Goal: Task Accomplishment & Management: Complete application form

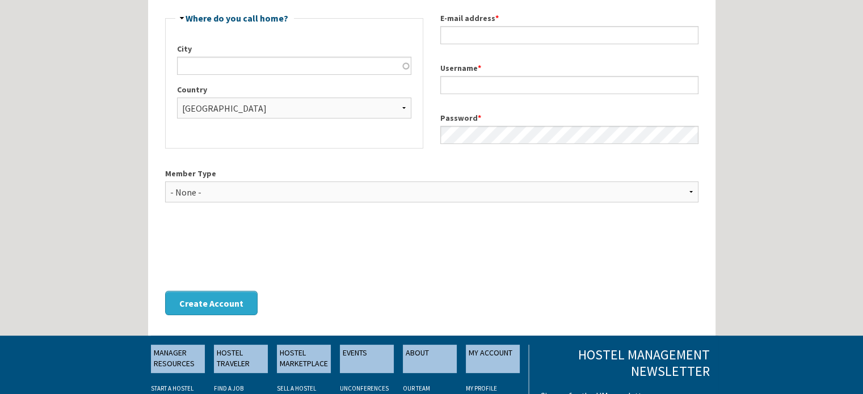
scroll to position [41, 0]
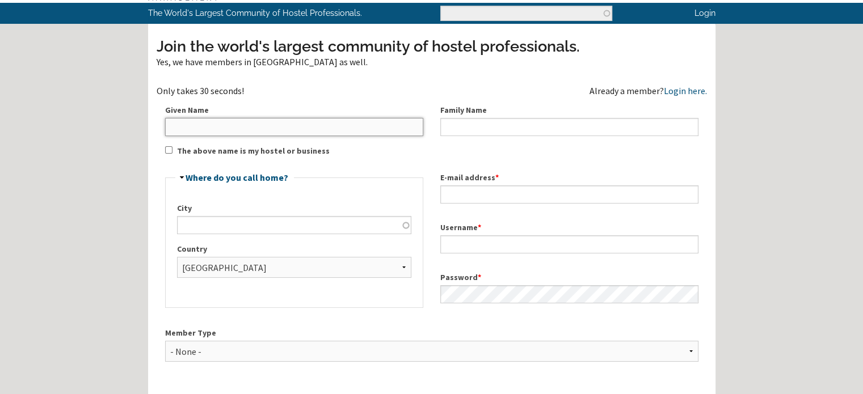
click at [322, 129] on input "Given Name" at bounding box center [294, 127] width 258 height 18
click at [281, 114] on label "Given Name" at bounding box center [294, 110] width 258 height 12
click at [281, 118] on input "Given Name" at bounding box center [294, 127] width 258 height 18
click at [274, 134] on input "Given Name" at bounding box center [294, 127] width 258 height 18
type input "Riad"
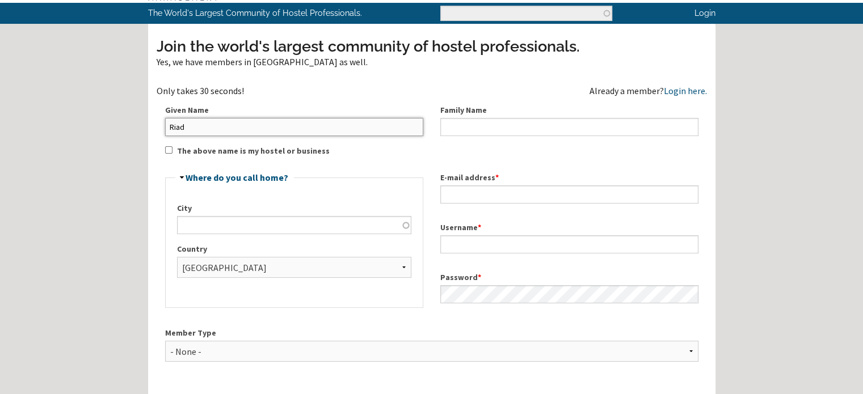
type input "Lalla"
type input "Marrakech"
type input "contact@riadlallamarrakech.com"
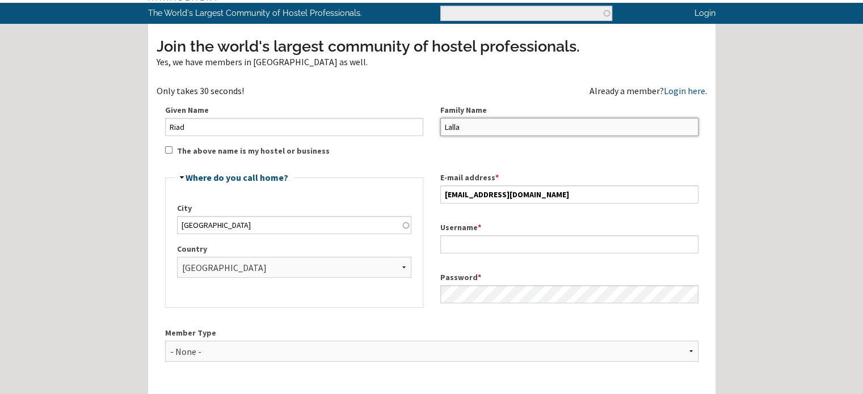
click at [473, 133] on input "Lalla" at bounding box center [569, 127] width 258 height 18
click at [258, 124] on input "Riad" at bounding box center [294, 127] width 258 height 18
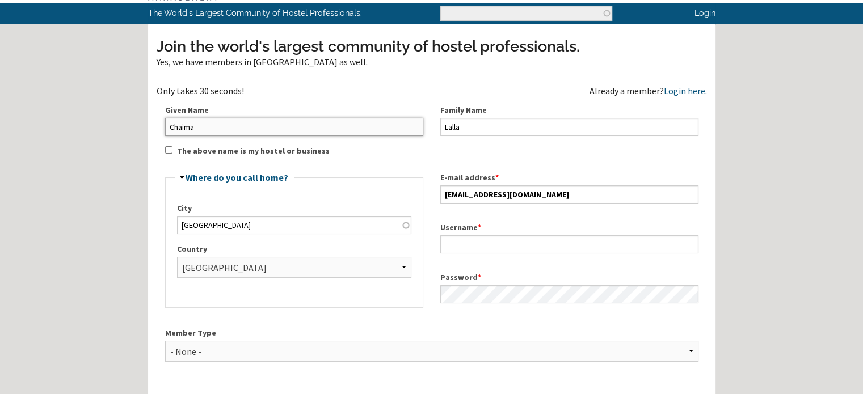
type input "Chaima"
type input "AF"
click at [159, 153] on div "Join the world's largest community of hostel professionals. Yes, we have member…" at bounding box center [432, 261] width 550 height 450
click at [234, 149] on label "The above name is my hostel or business" at bounding box center [253, 151] width 153 height 12
click at [172, 149] on input "The above name is my hostel or business" at bounding box center [168, 149] width 7 height 7
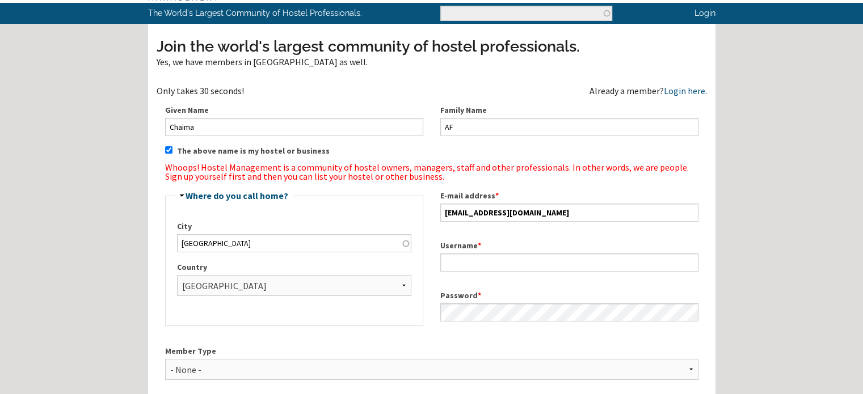
click at [219, 149] on label "The above name is my hostel or business" at bounding box center [253, 151] width 153 height 12
click at [172, 149] on input "The above name is my hostel or business" at bounding box center [168, 149] width 7 height 7
checkbox input "false"
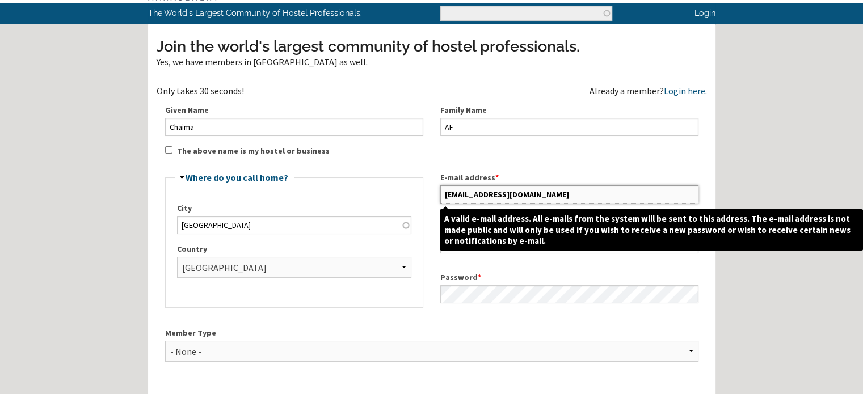
click at [535, 192] on input "contact@riadlallamarrakech.com" at bounding box center [569, 194] width 258 height 18
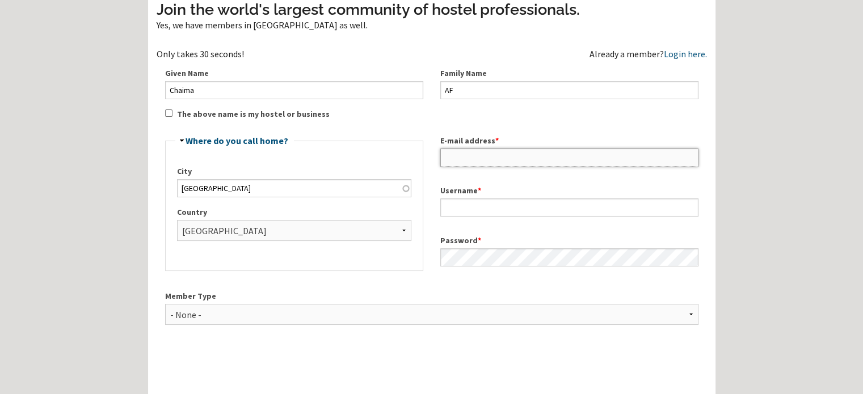
scroll to position [98, 0]
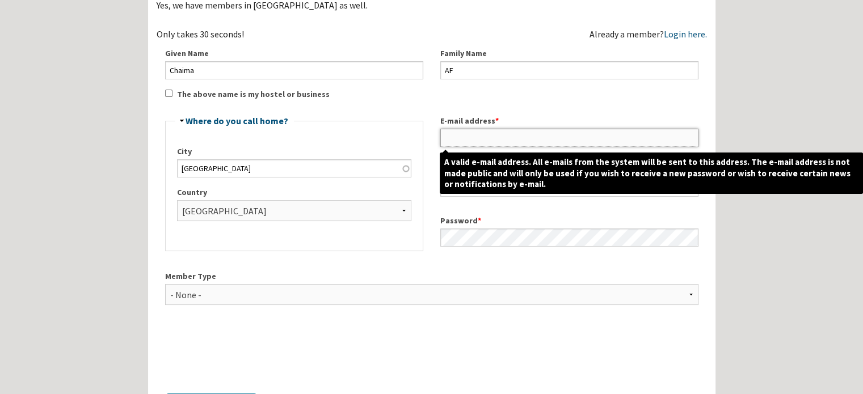
click at [452, 138] on input "E-mail address *" at bounding box center [569, 138] width 258 height 18
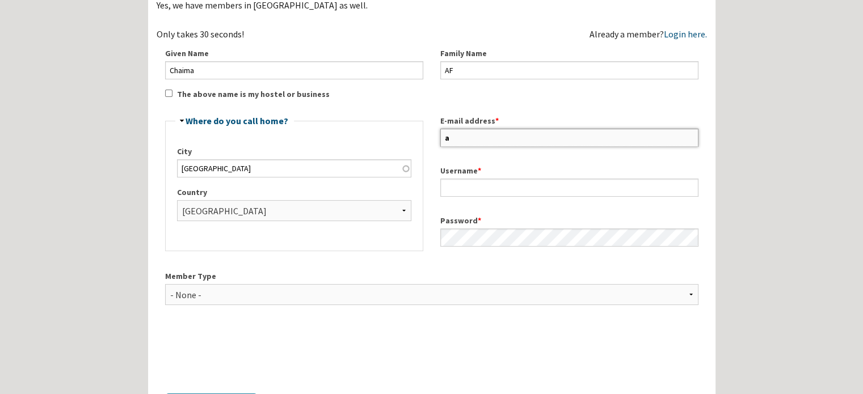
paste input "tlas212official@gmail.com"
type input "atlas212official@gmail.com"
click at [433, 155] on div "E-mail address * atlas212official@gmail.com" at bounding box center [569, 131] width 275 height 50
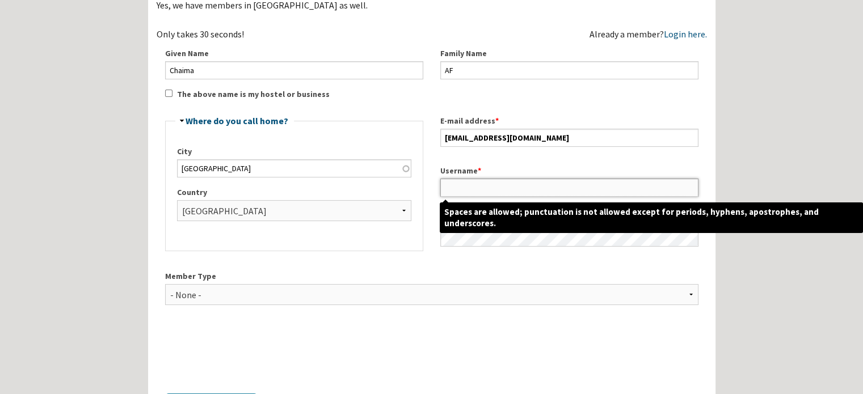
click at [451, 190] on input "Username *" at bounding box center [569, 188] width 258 height 18
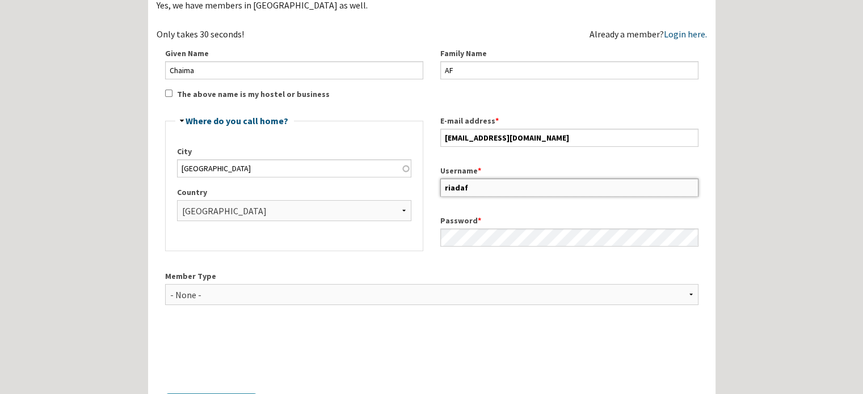
type input "riadaf"
click at [433, 183] on div "Username * riadaf" at bounding box center [569, 181] width 275 height 50
click at [436, 238] on div "Password *" at bounding box center [569, 231] width 275 height 50
click at [235, 286] on select "- None - Hostel Owner Hostel Manager Hostel Investor Hostel Staff Hostel Volunt…" at bounding box center [431, 294] width 533 height 21
select select "1416"
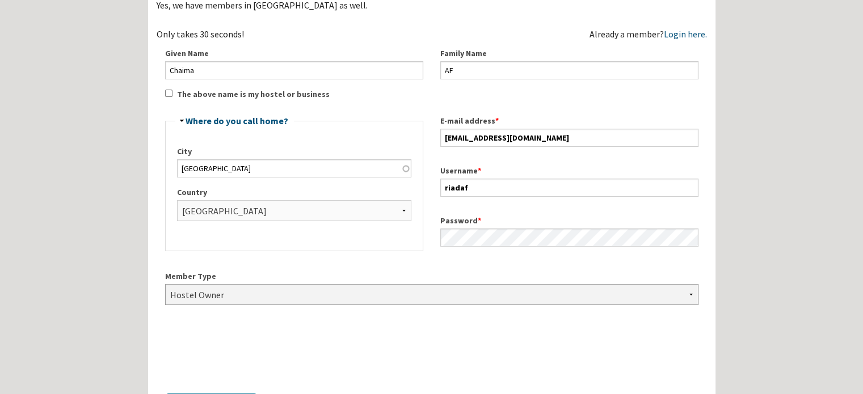
click at [165, 284] on select "- None - Hostel Owner Hostel Manager Hostel Investor Hostel Staff Hostel Volunt…" at bounding box center [431, 294] width 533 height 21
click at [60, 156] on div "Home Forum « Back Forum Forums Index « Back Forums Index New Posts Recent Activ…" at bounding box center [431, 262] width 863 height 720
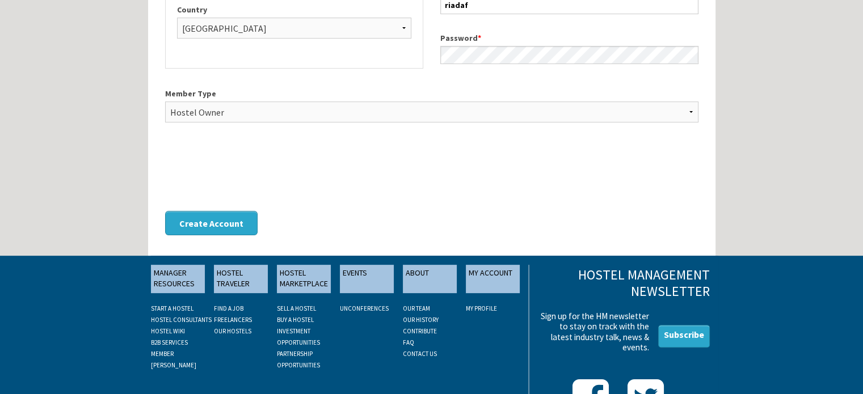
scroll to position [41, 0]
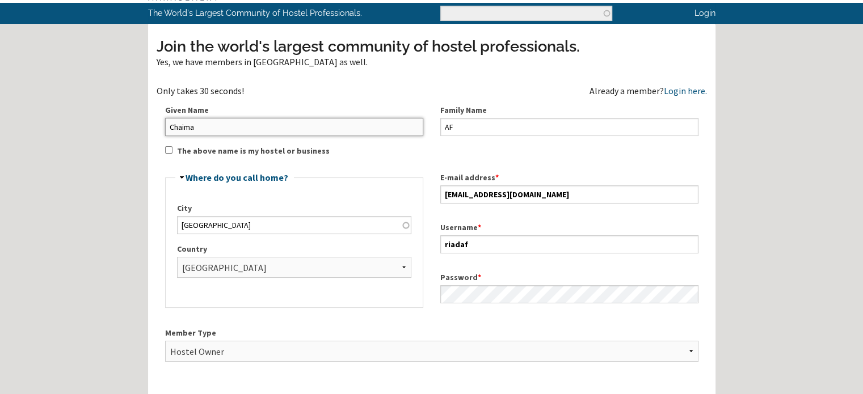
click at [190, 129] on input "Chaima" at bounding box center [294, 127] width 258 height 18
type input "CH"
click at [120, 133] on div "Home Forum « Back Forum Forums Index « Back Forums Index New Posts Recent Activ…" at bounding box center [431, 319] width 863 height 720
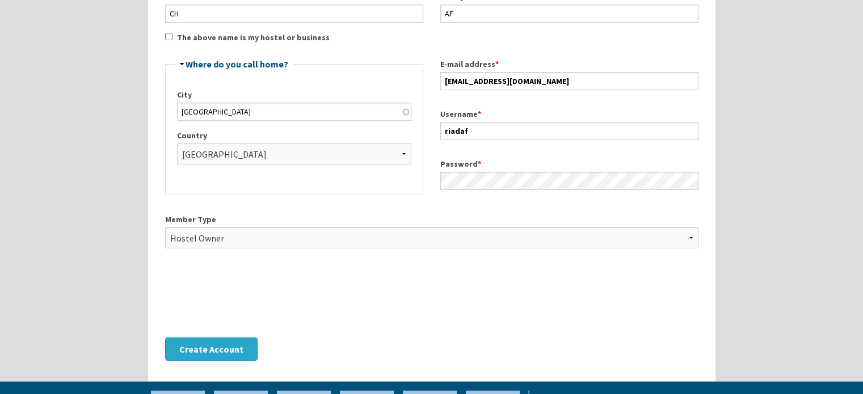
scroll to position [268, 0]
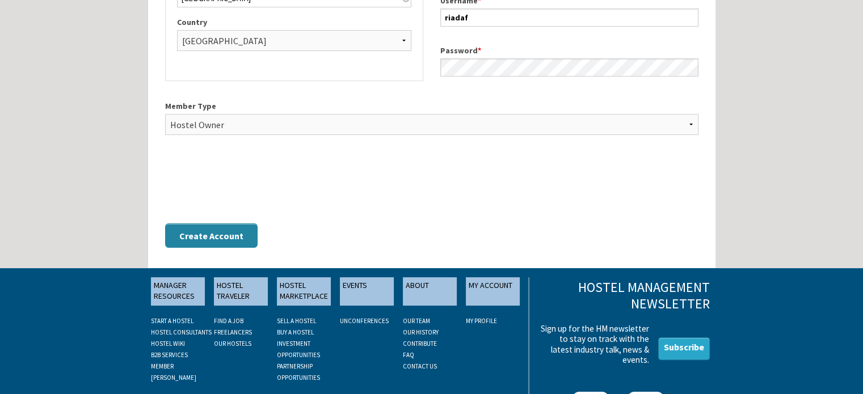
click at [213, 239] on button "Create Account" at bounding box center [211, 235] width 92 height 24
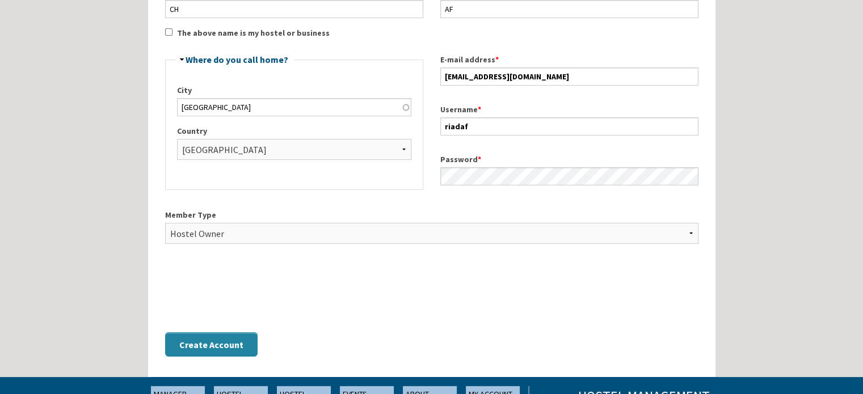
scroll to position [154, 0]
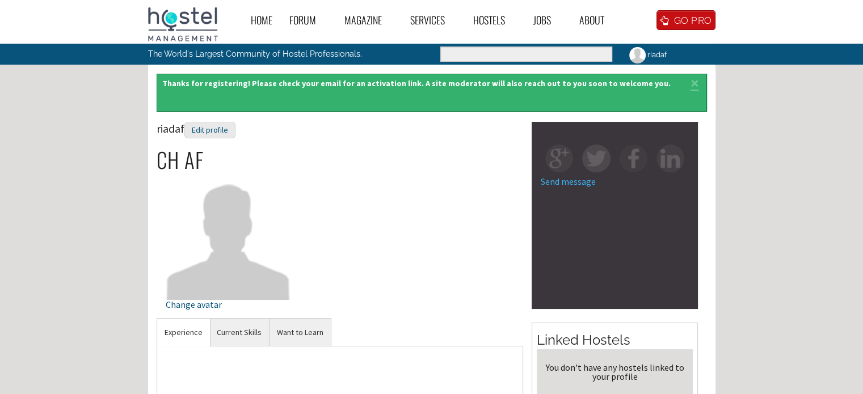
click at [425, 117] on div "Status message Thanks for registering! Please check your email for an activatio…" at bounding box center [431, 98] width 567 height 48
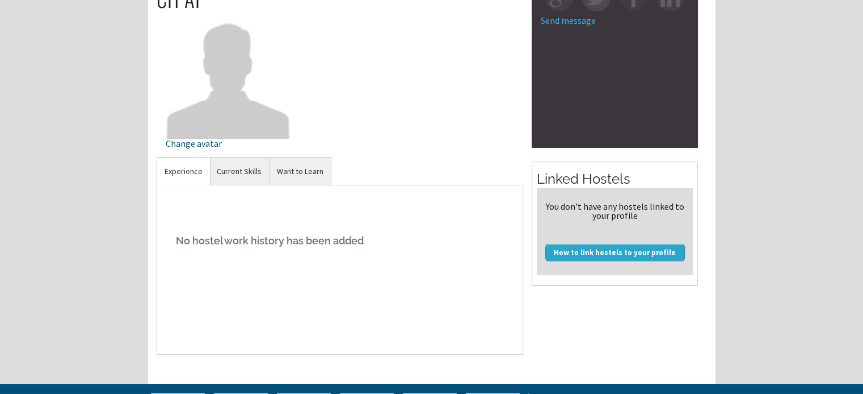
scroll to position [170, 0]
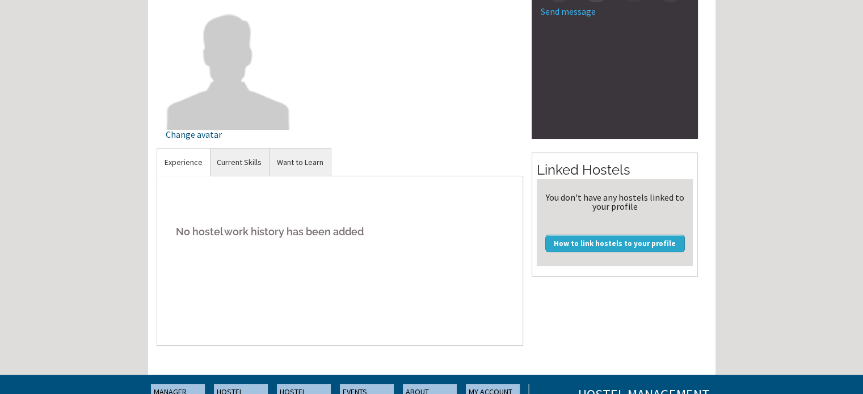
click at [629, 290] on div "riadaf Edit profile CH AF Change avatar riadaf Experience No hostel work histor…" at bounding box center [432, 163] width 550 height 423
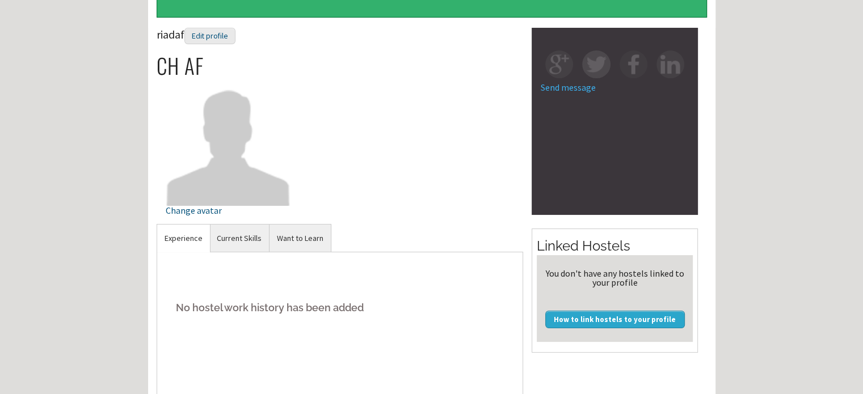
scroll to position [0, 0]
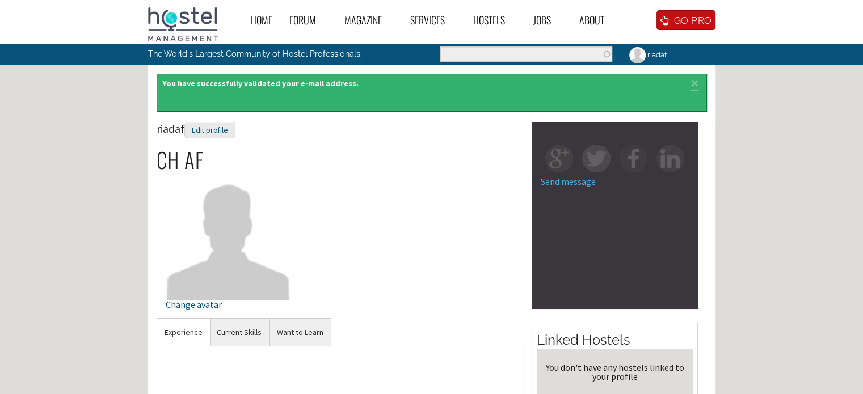
click at [221, 80] on div "Status message You have successfully validated your e-mail address. ×" at bounding box center [432, 93] width 550 height 39
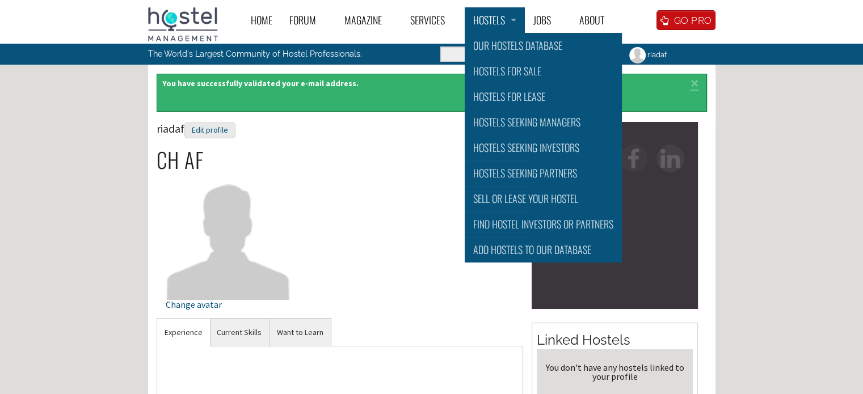
click at [488, 22] on link "Hostels" at bounding box center [494, 20] width 60 height 26
click at [495, 72] on link "Hostels for Sale" at bounding box center [542, 71] width 157 height 26
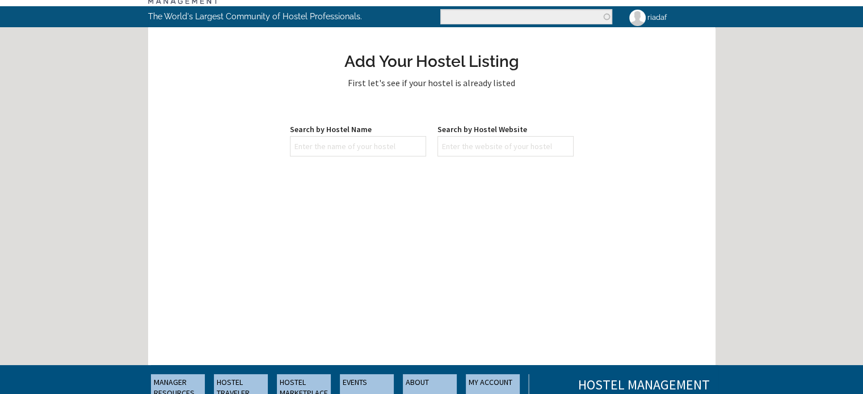
scroll to position [57, 0]
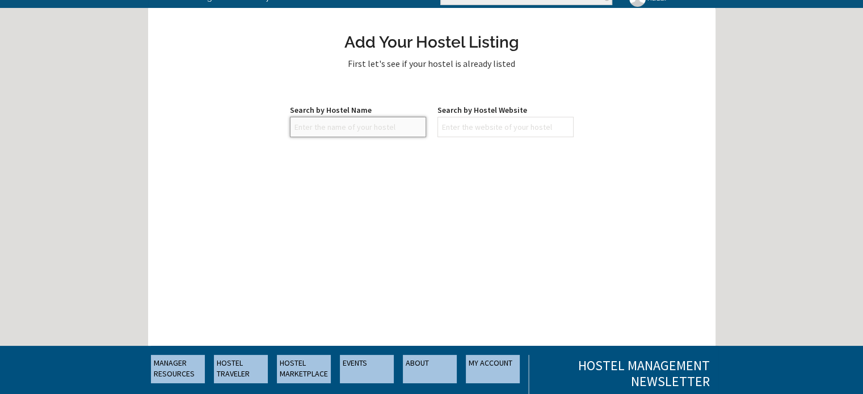
click at [331, 124] on input "text" at bounding box center [358, 127] width 136 height 20
click at [333, 95] on div "Add Your Hostel Listing First let's see if your hostel is already listed Search…" at bounding box center [431, 181] width 567 height 329
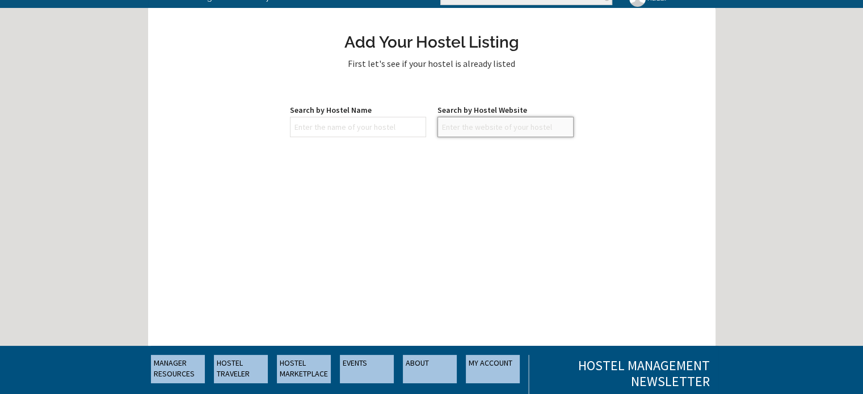
click at [469, 125] on input "text" at bounding box center [505, 127] width 136 height 20
click at [398, 170] on div "Add Your Hostel Listing First let's see if your hostel is already listed Search…" at bounding box center [431, 181] width 567 height 329
click at [323, 114] on label "Search by Hostel Name" at bounding box center [358, 109] width 136 height 11
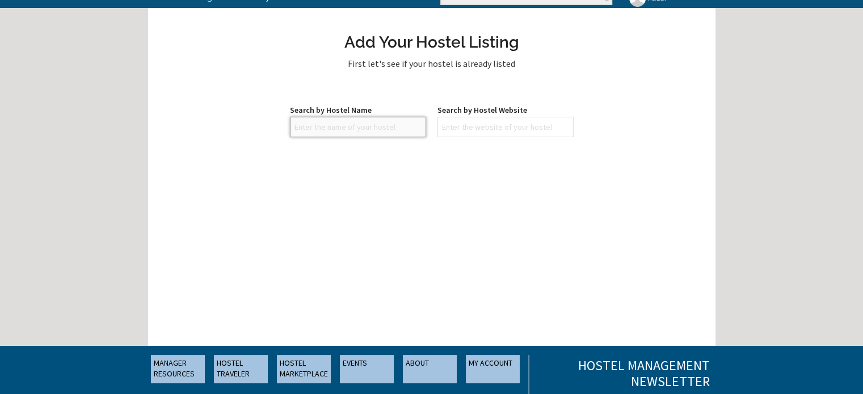
click at [329, 122] on input "text" at bounding box center [358, 127] width 136 height 20
type input "Riad Lalla Marrakech"
click at [398, 180] on div "Add Your Hostel Listing First let's see if your hostel is already listed Search…" at bounding box center [431, 181] width 567 height 329
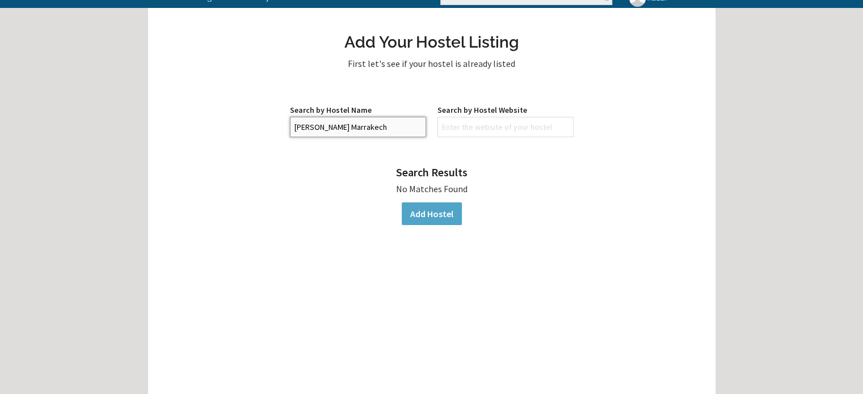
drag, startPoint x: 378, startPoint y: 131, endPoint x: 255, endPoint y: 130, distance: 123.6
click at [255, 130] on div "Search by Hostel Name Riad Lalla Marrakech Search by Hostel Website" at bounding box center [431, 133] width 442 height 58
click at [259, 176] on div "Search Results No Matches Found Add Hostel" at bounding box center [431, 202] width 442 height 81
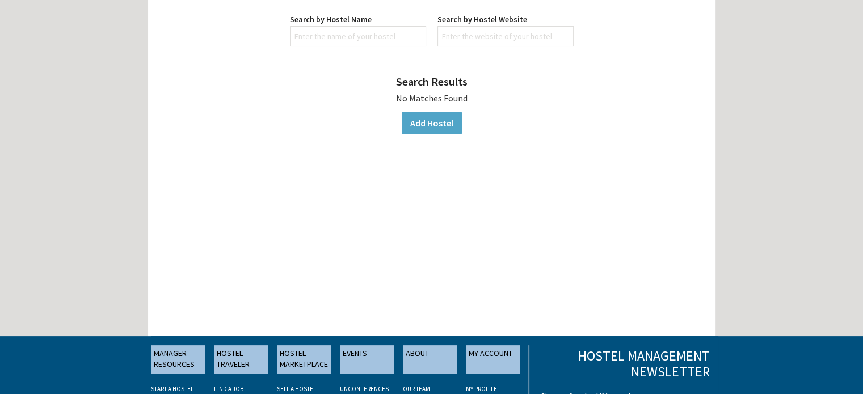
scroll to position [0, 0]
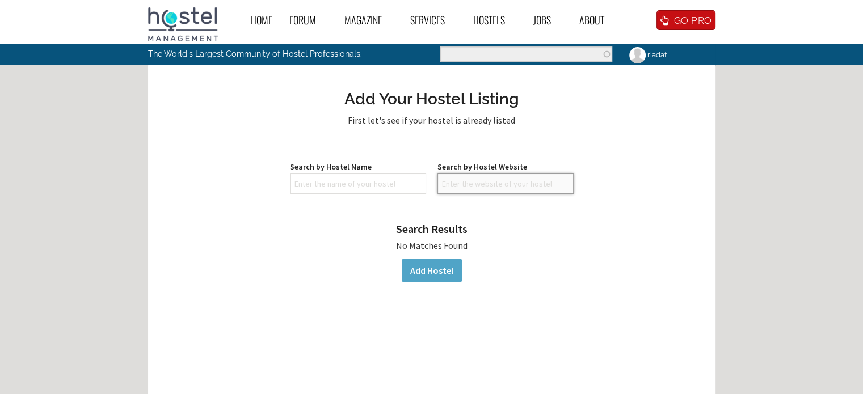
click at [470, 190] on input "text" at bounding box center [505, 184] width 136 height 20
click at [429, 271] on link "Add Hostel" at bounding box center [431, 270] width 60 height 23
